Goal: Transaction & Acquisition: Purchase product/service

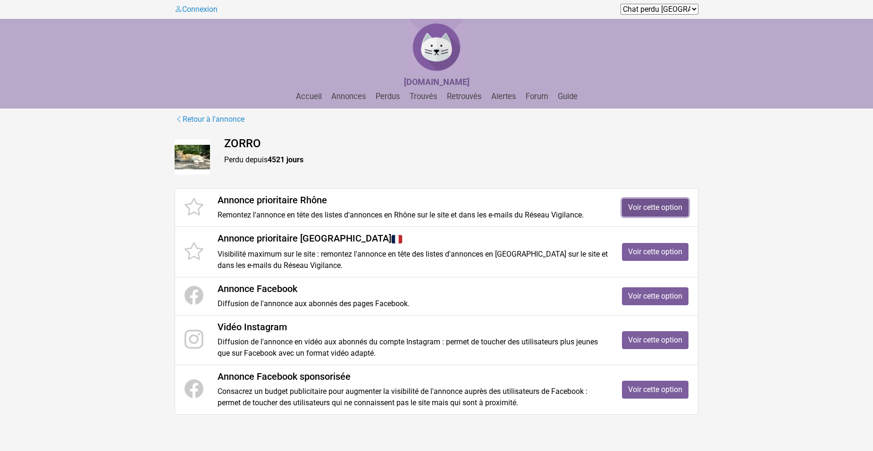
click at [650, 204] on link "Voir cette option" at bounding box center [655, 208] width 67 height 18
click at [637, 393] on link "Voir cette option" at bounding box center [655, 390] width 67 height 18
click at [633, 335] on link "Voir cette option" at bounding box center [655, 340] width 67 height 18
click at [647, 205] on link "Voir cette option" at bounding box center [655, 208] width 67 height 18
